Goal: Transaction & Acquisition: Download file/media

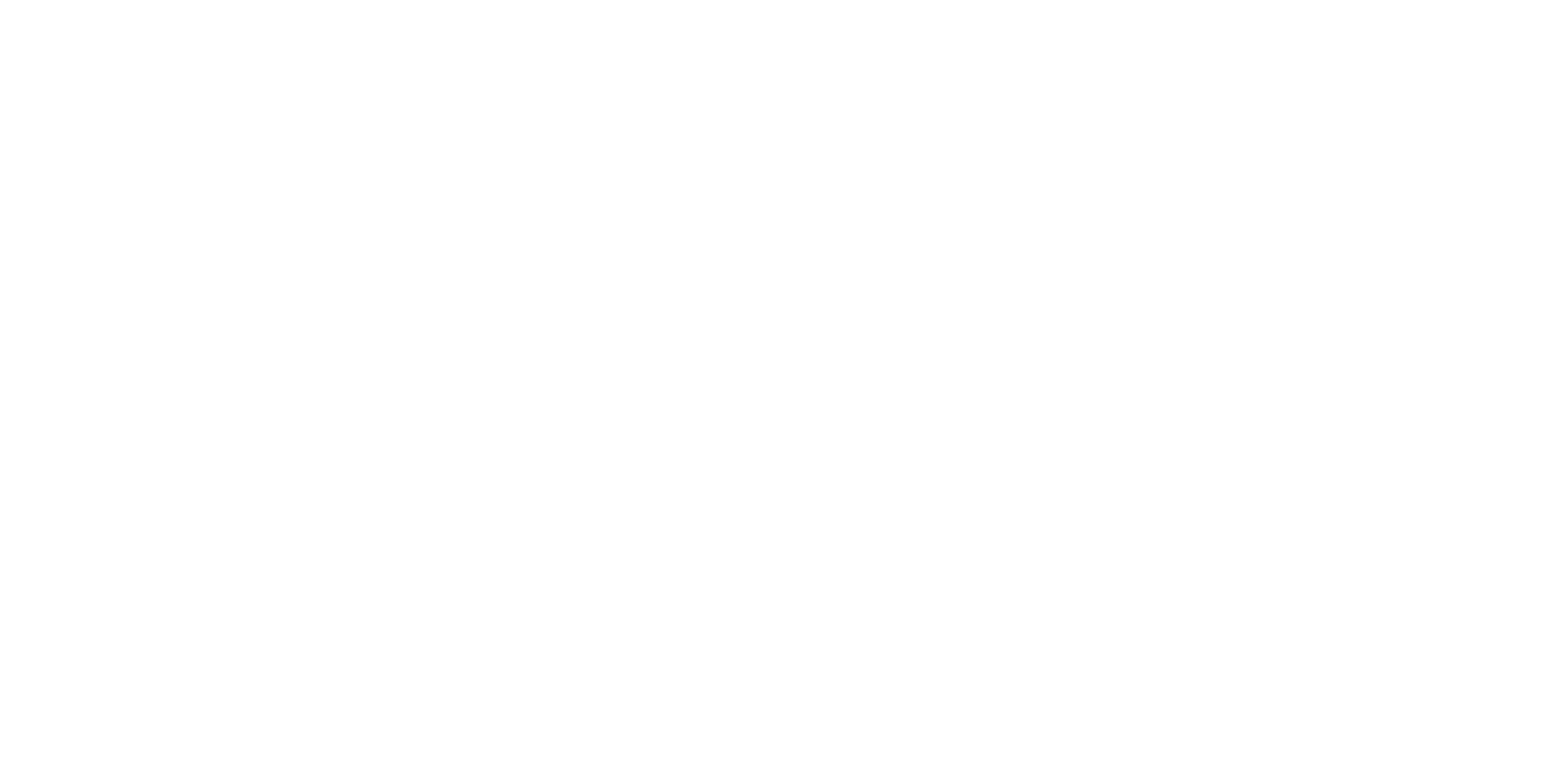
drag, startPoint x: 0, startPoint y: 0, endPoint x: 1170, endPoint y: 210, distance: 1188.7
